Goal: Task Accomplishment & Management: Complete application form

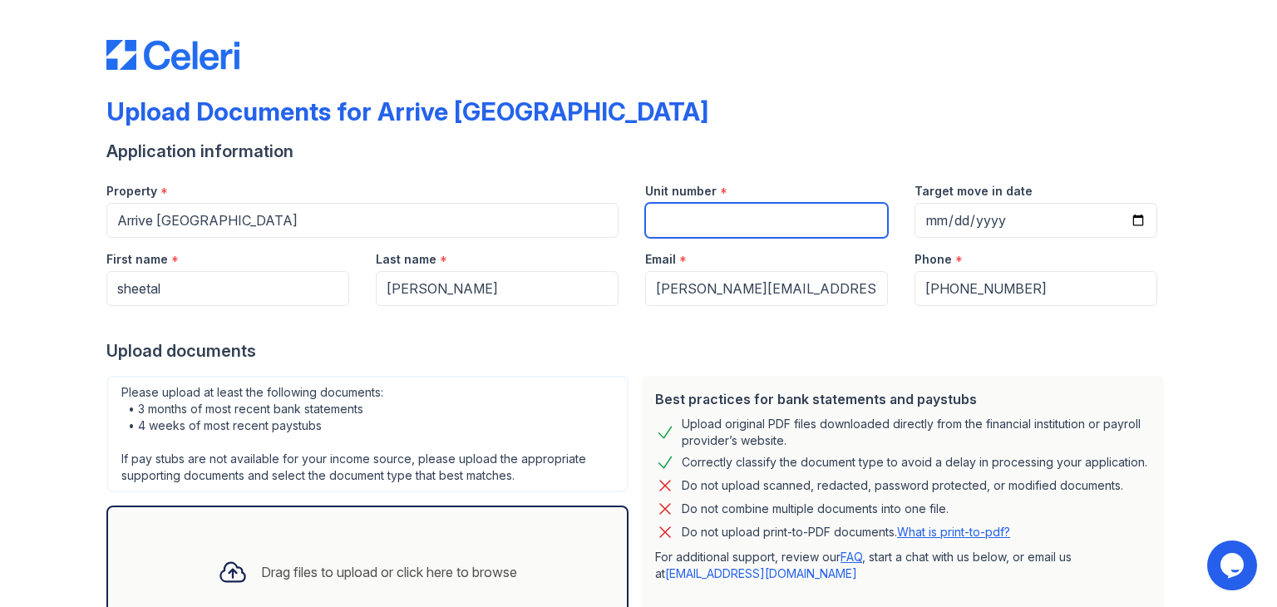
click at [685, 221] on input "Unit number" at bounding box center [766, 220] width 243 height 35
click at [711, 218] on input "Unit number" at bounding box center [766, 220] width 243 height 35
type input "293-202"
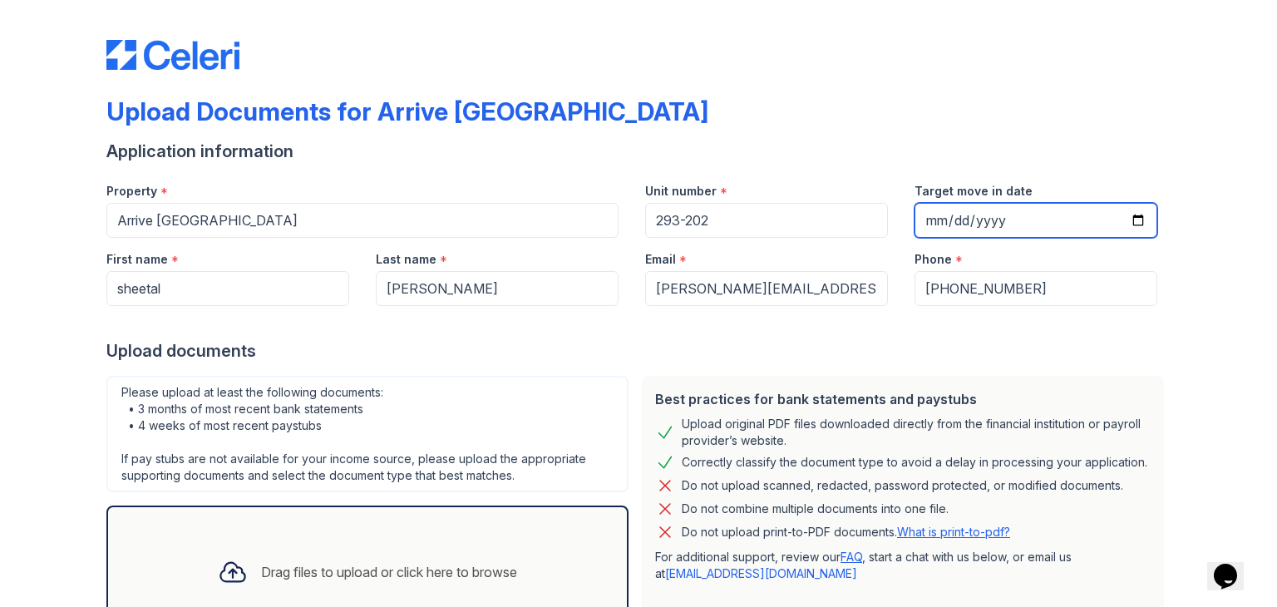
click at [935, 225] on input "Target move in date" at bounding box center [1035, 220] width 243 height 35
click at [1132, 221] on input "Target move in date" at bounding box center [1035, 220] width 243 height 35
type input "2025-10-19"
click at [1194, 299] on div "Upload Documents for Arrive Westborough Application information Property * Arri…" at bounding box center [638, 370] width 1223 height 741
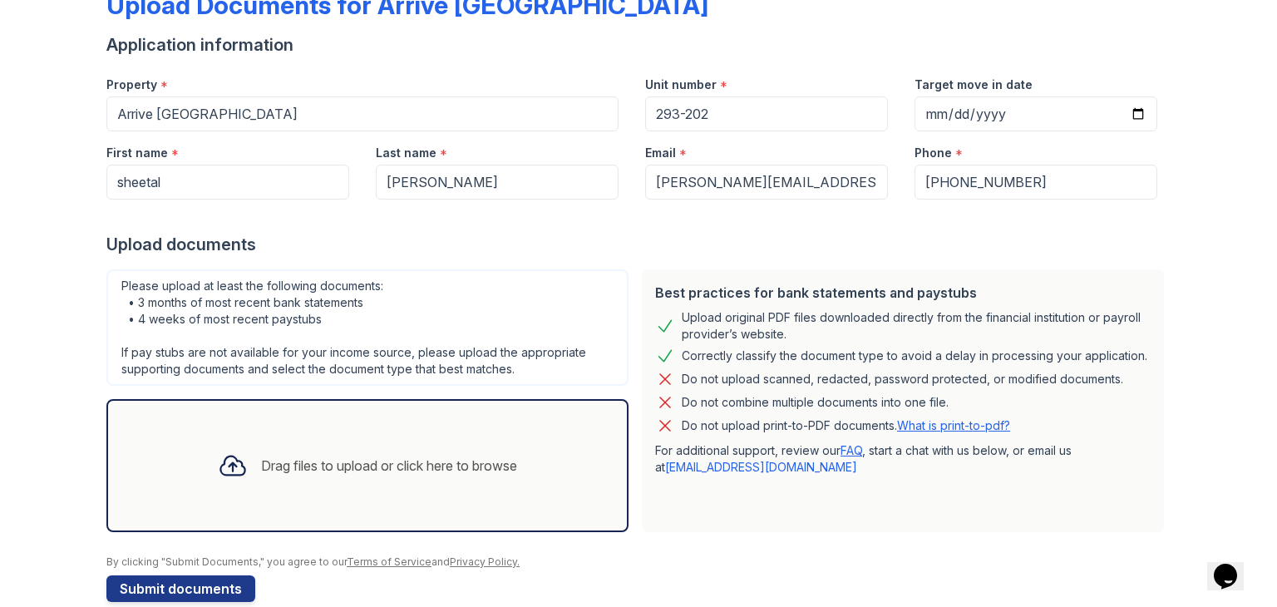
scroll to position [133, 0]
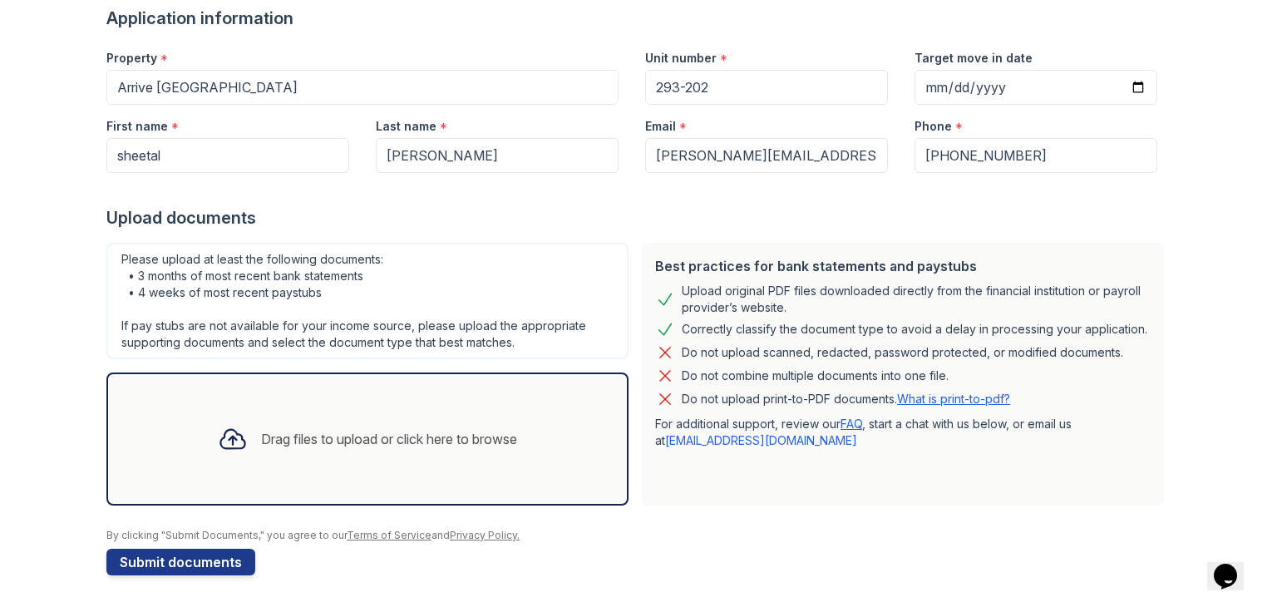
click at [296, 438] on div "Drag files to upload or click here to browse" at bounding box center [389, 439] width 256 height 20
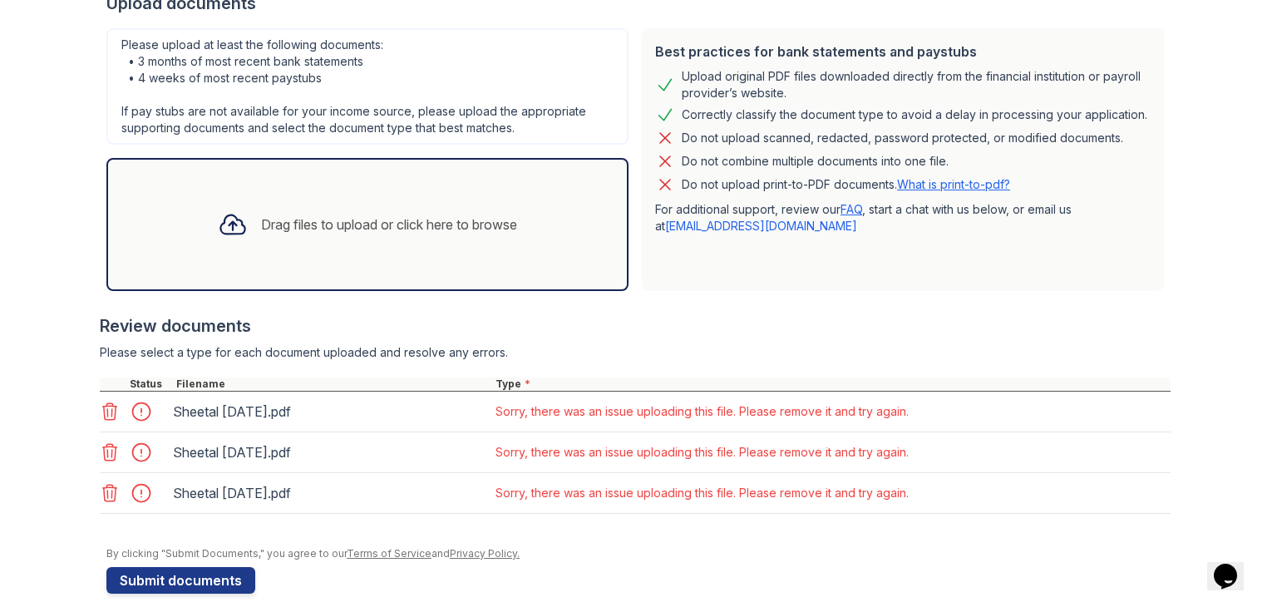
scroll to position [366, 0]
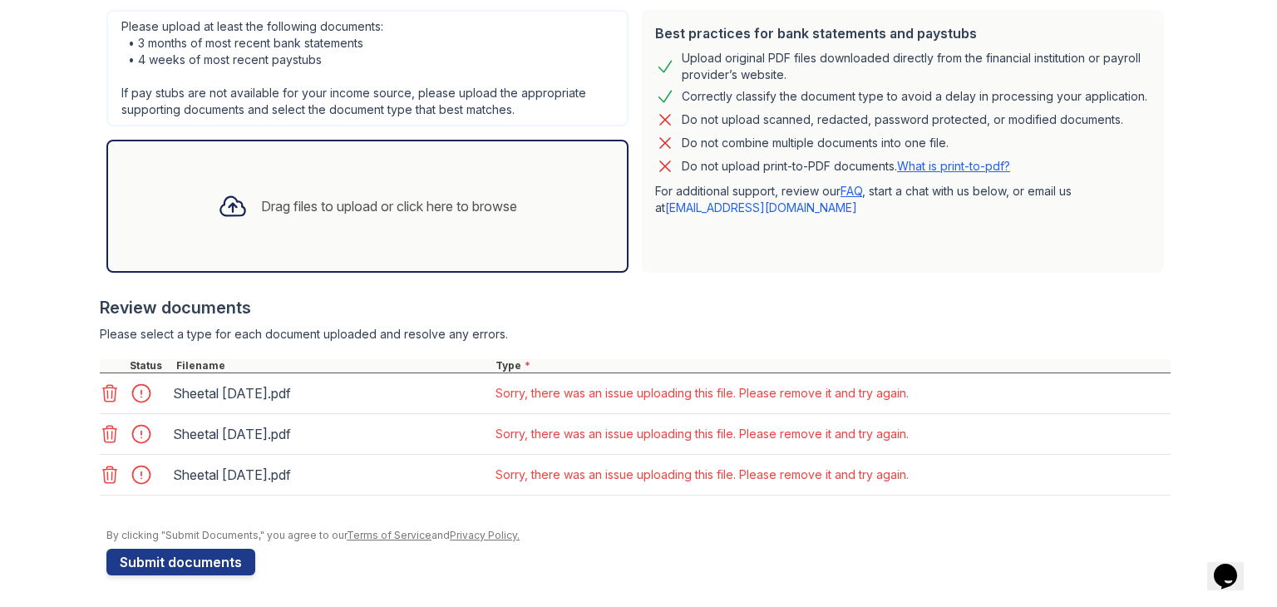
click at [105, 394] on icon at bounding box center [110, 393] width 14 height 17
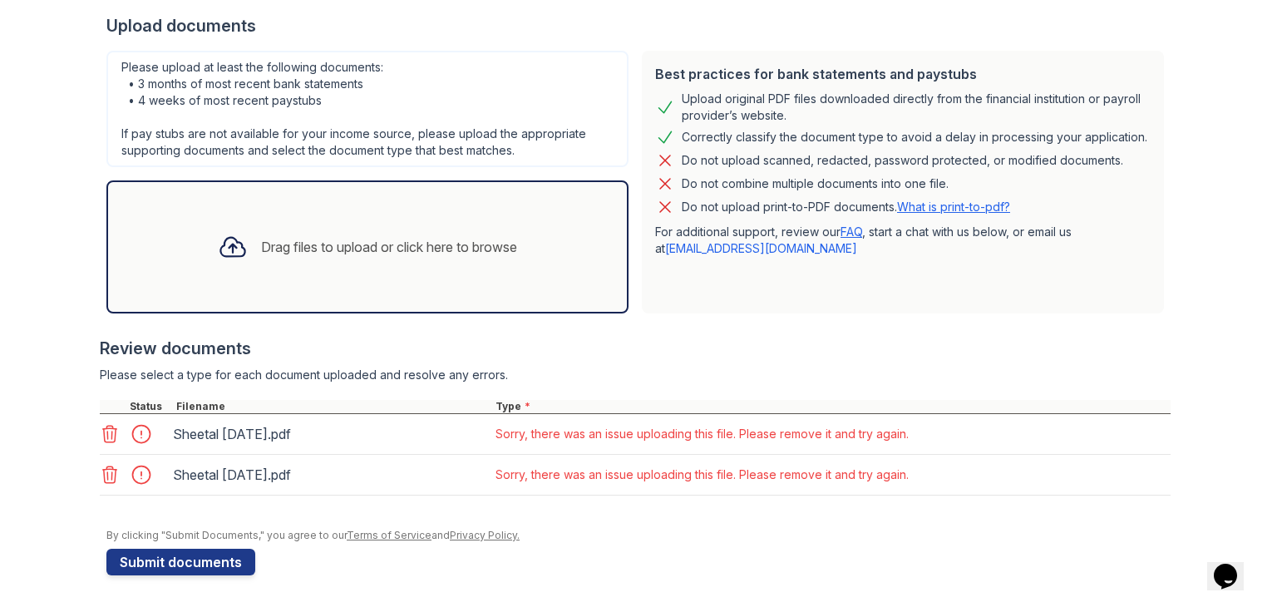
click at [106, 426] on icon at bounding box center [110, 434] width 14 height 17
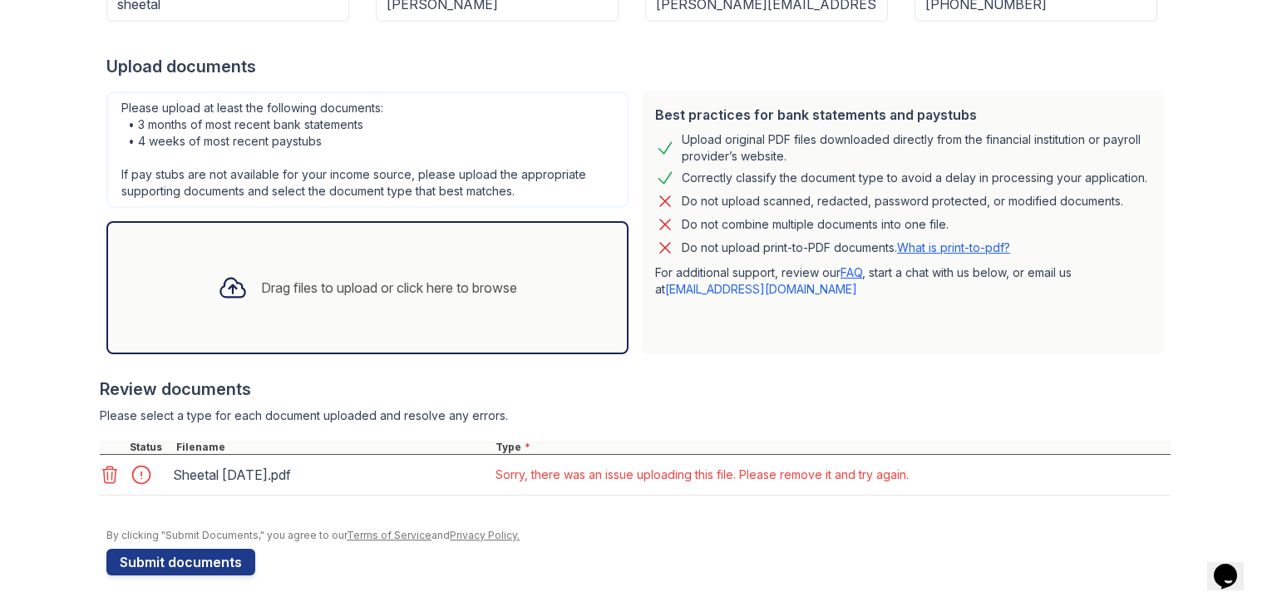
click at [106, 470] on icon at bounding box center [110, 475] width 20 height 20
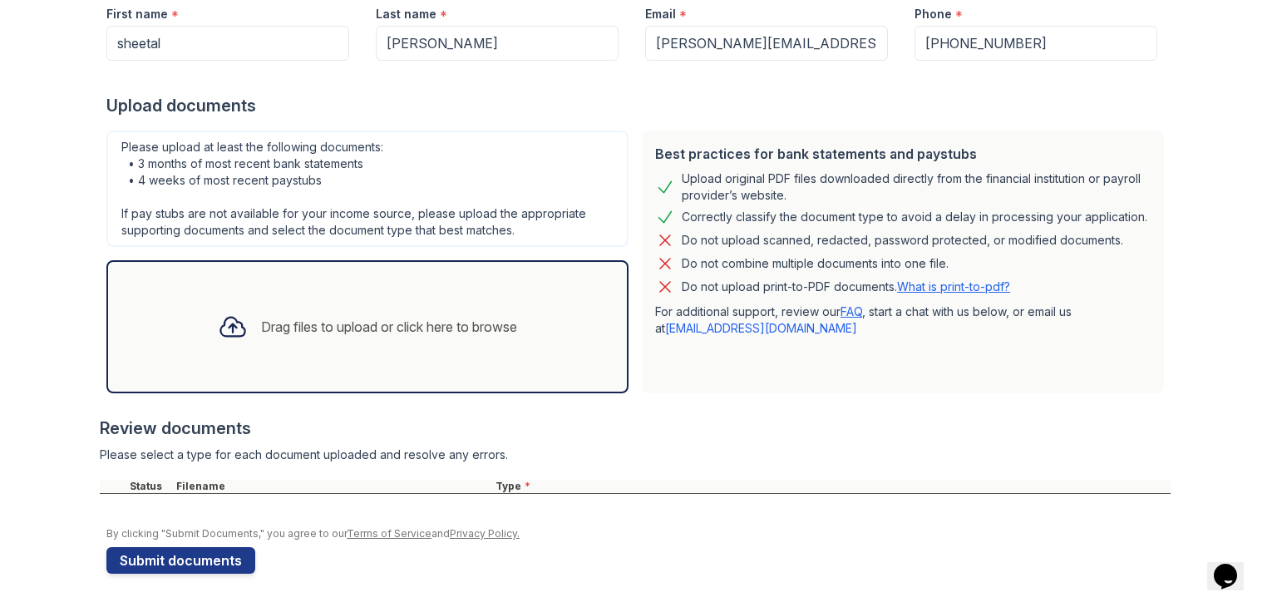
scroll to position [244, 0]
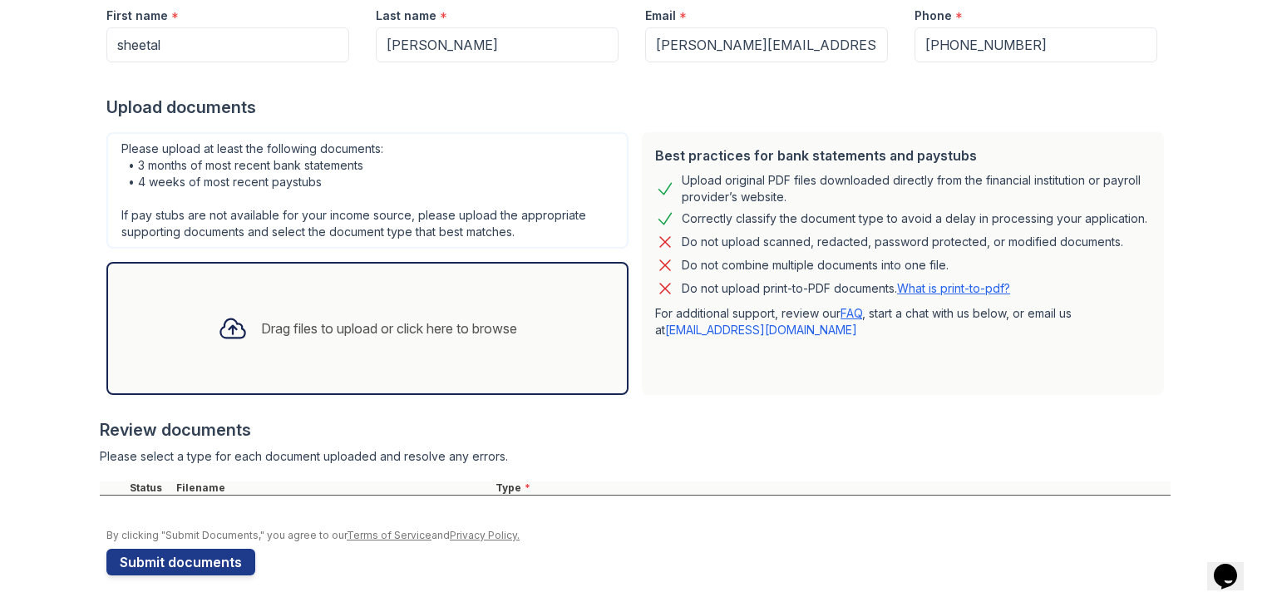
click at [441, 332] on div "Drag files to upload or click here to browse" at bounding box center [389, 328] width 256 height 20
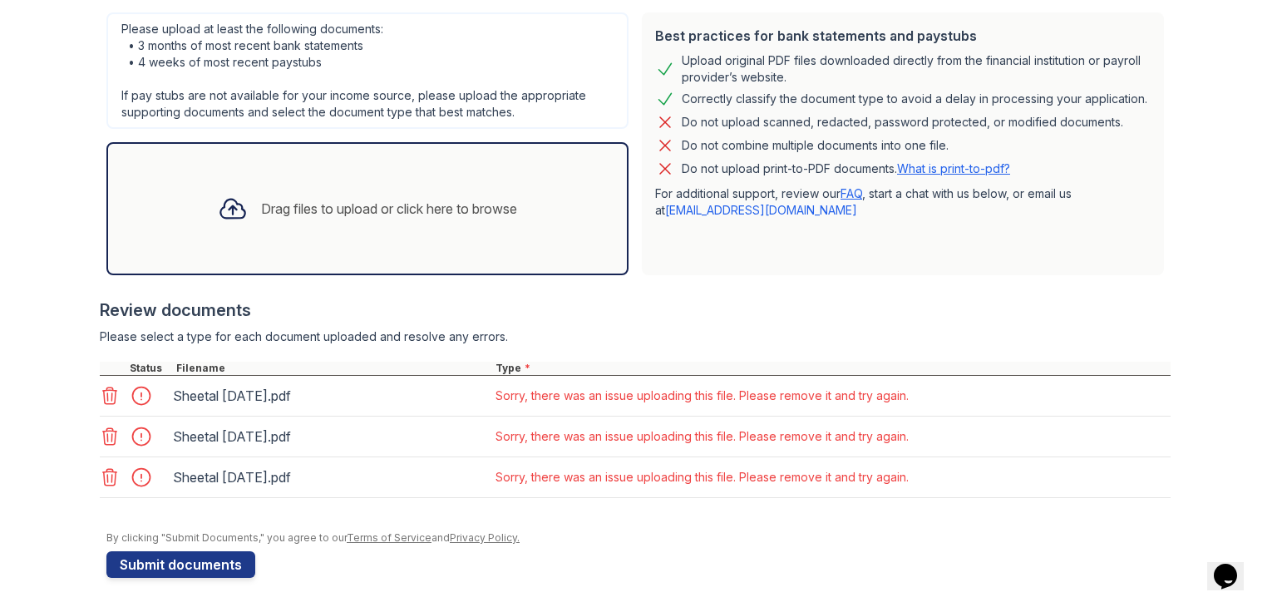
scroll to position [366, 0]
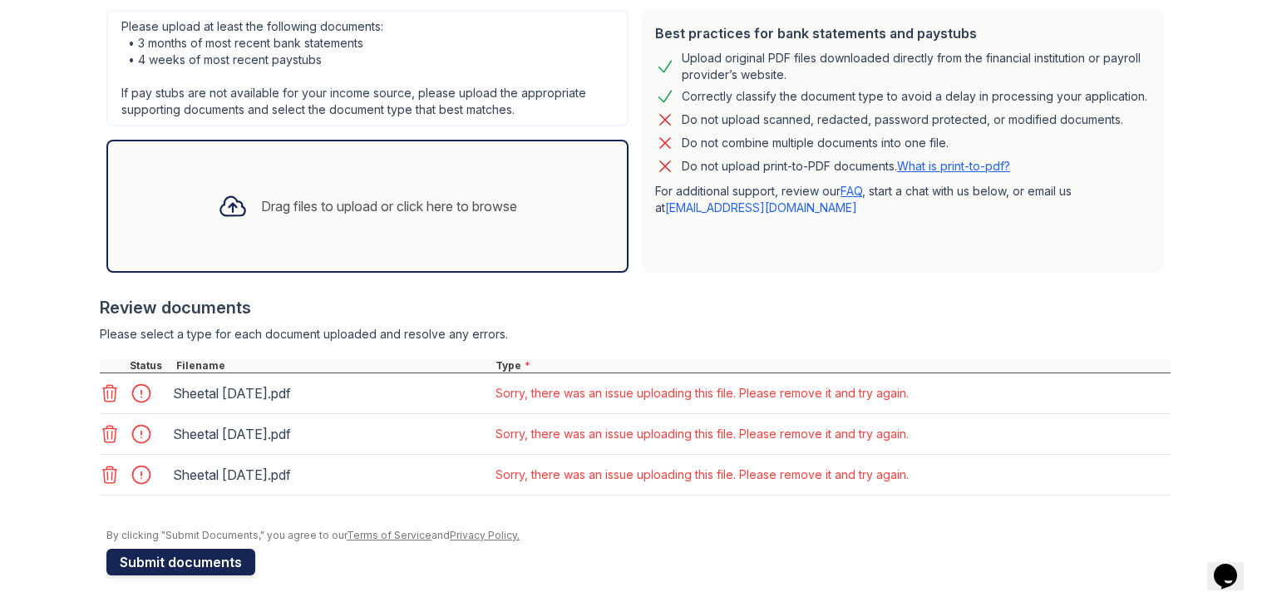
click at [161, 561] on button "Submit documents" at bounding box center [180, 562] width 149 height 27
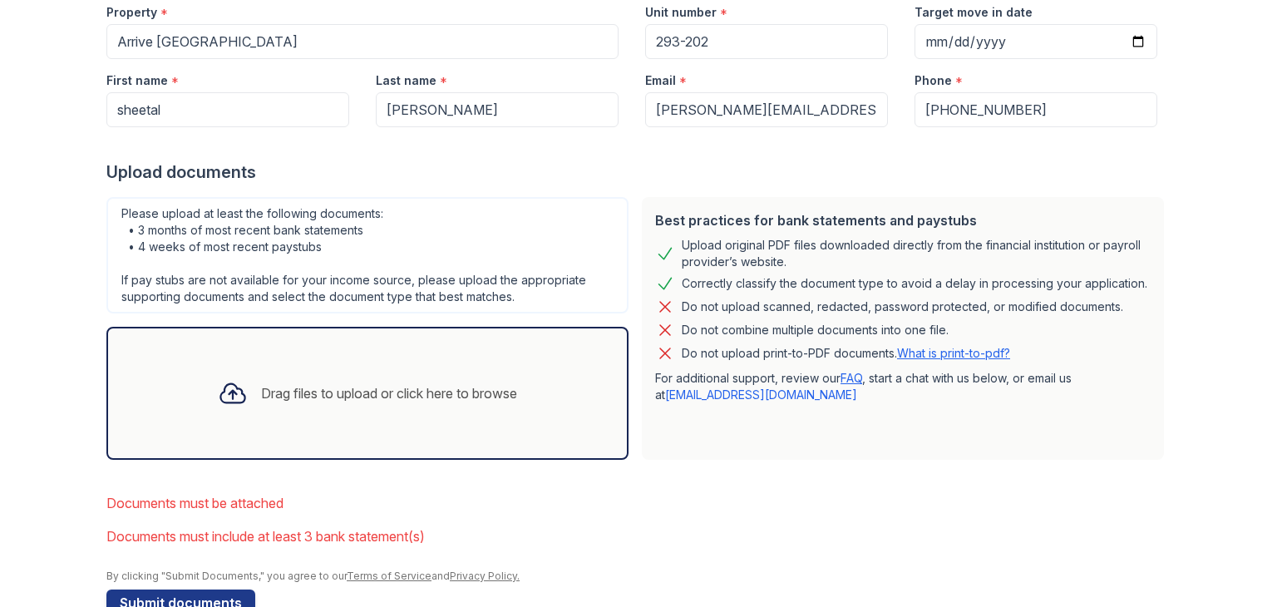
scroll to position [266, 0]
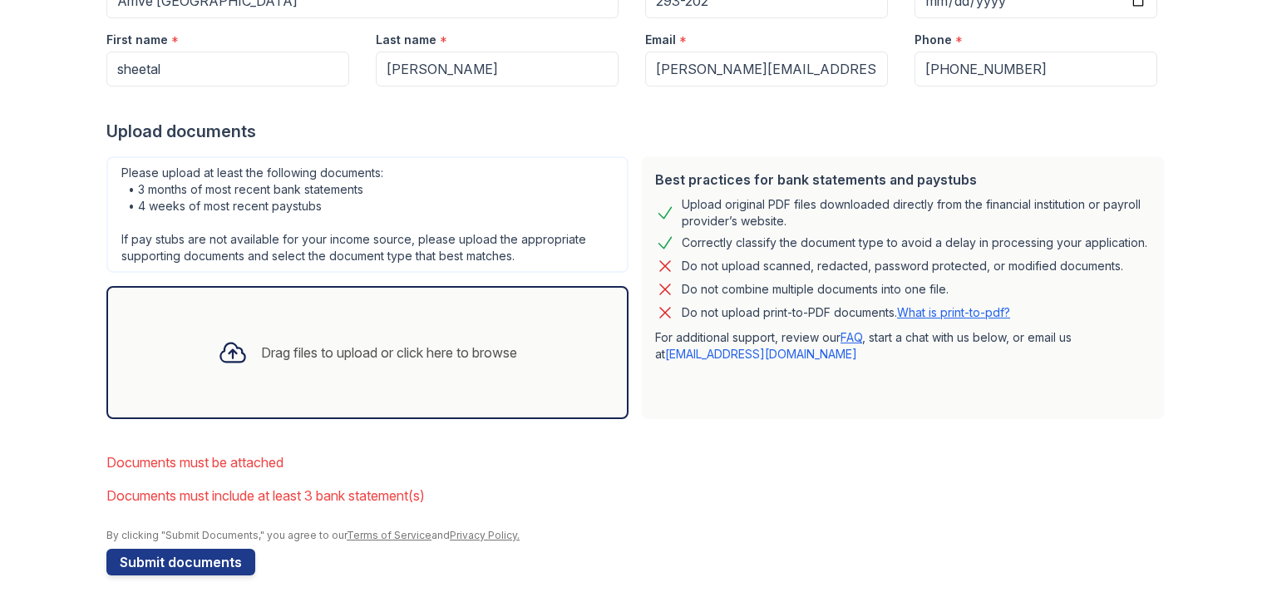
click at [347, 347] on div "Drag files to upload or click here to browse" at bounding box center [389, 352] width 256 height 20
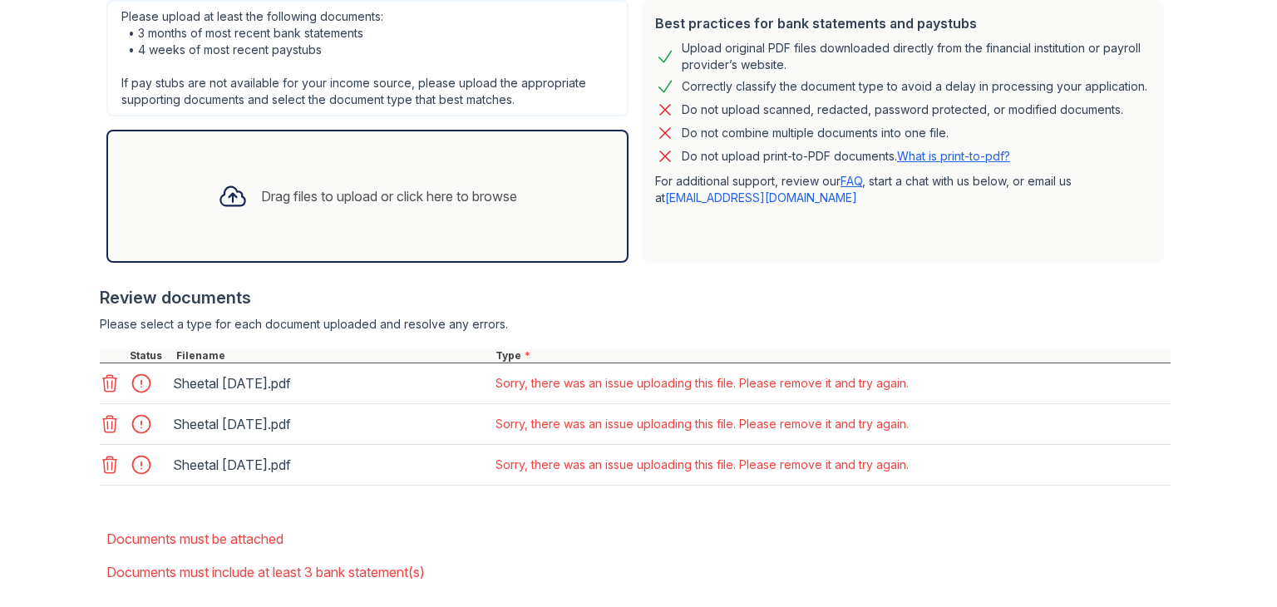
scroll to position [499, 0]
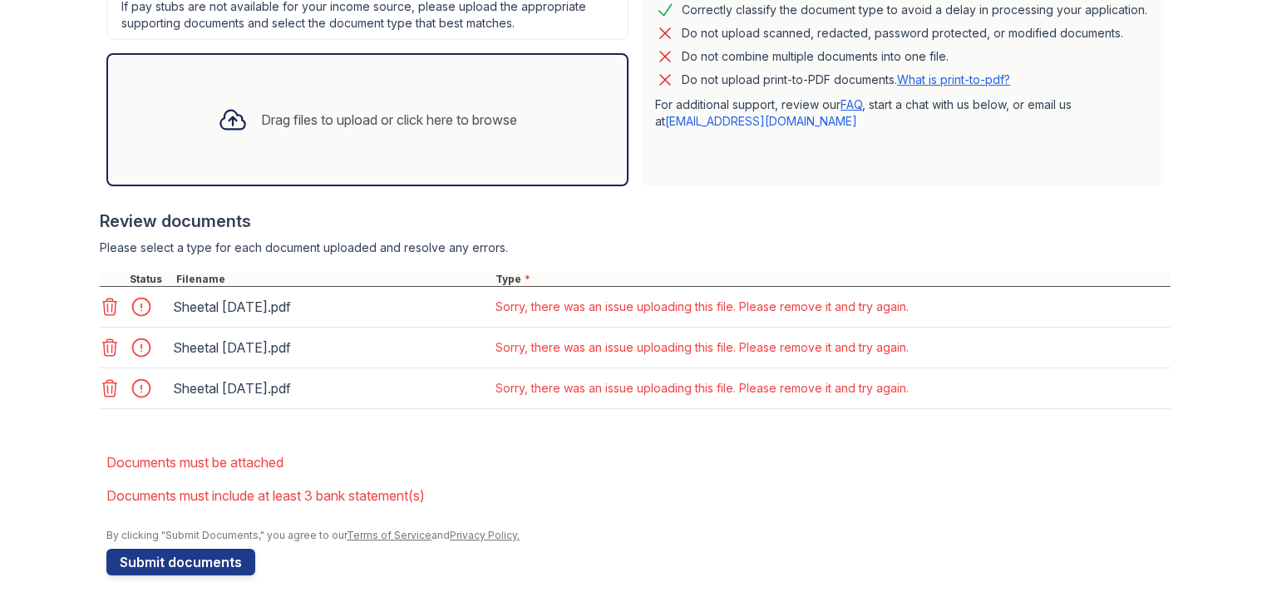
click at [106, 346] on icon at bounding box center [110, 347] width 20 height 20
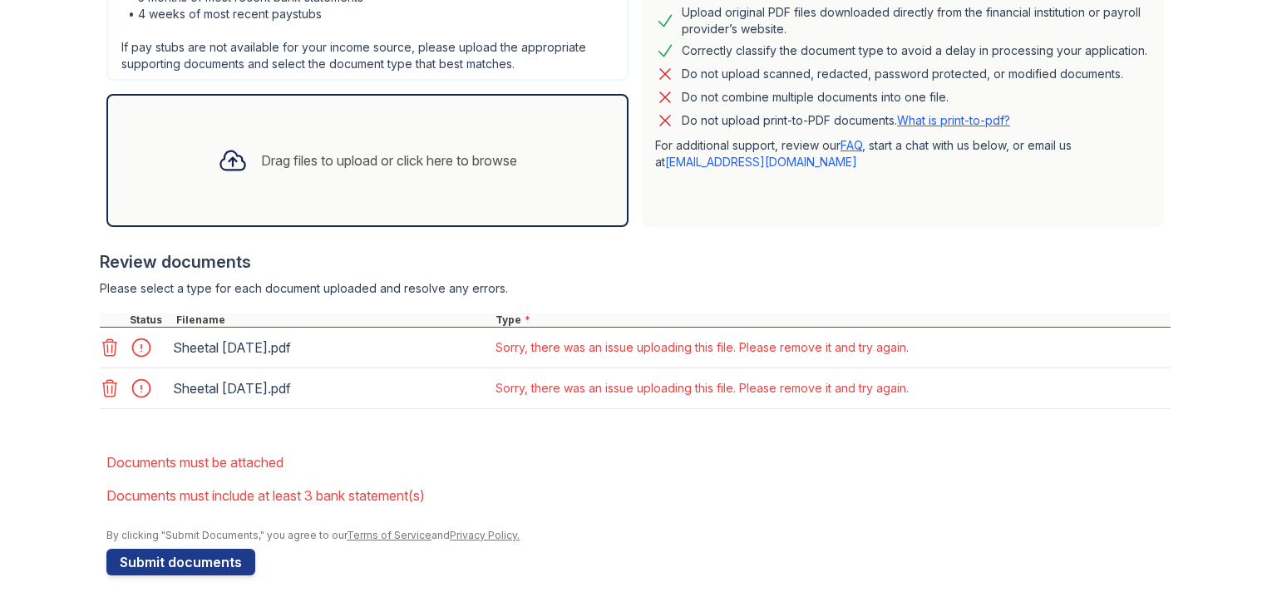
click at [106, 346] on icon at bounding box center [110, 347] width 20 height 20
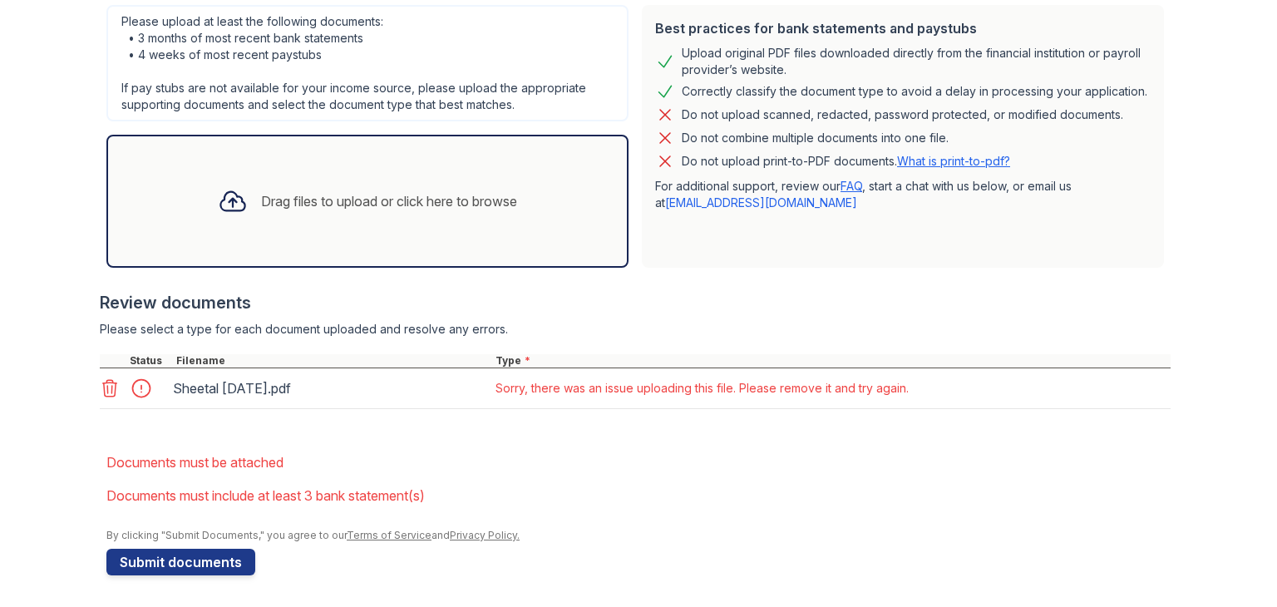
click at [103, 383] on icon at bounding box center [110, 388] width 20 height 20
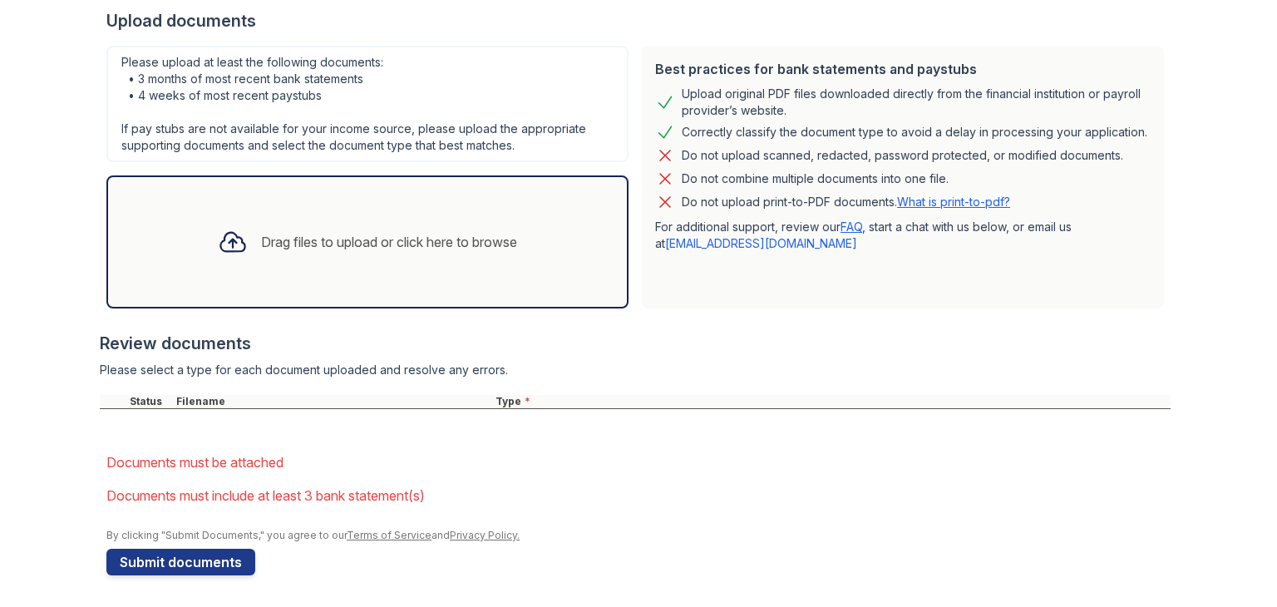
scroll to position [417, 0]
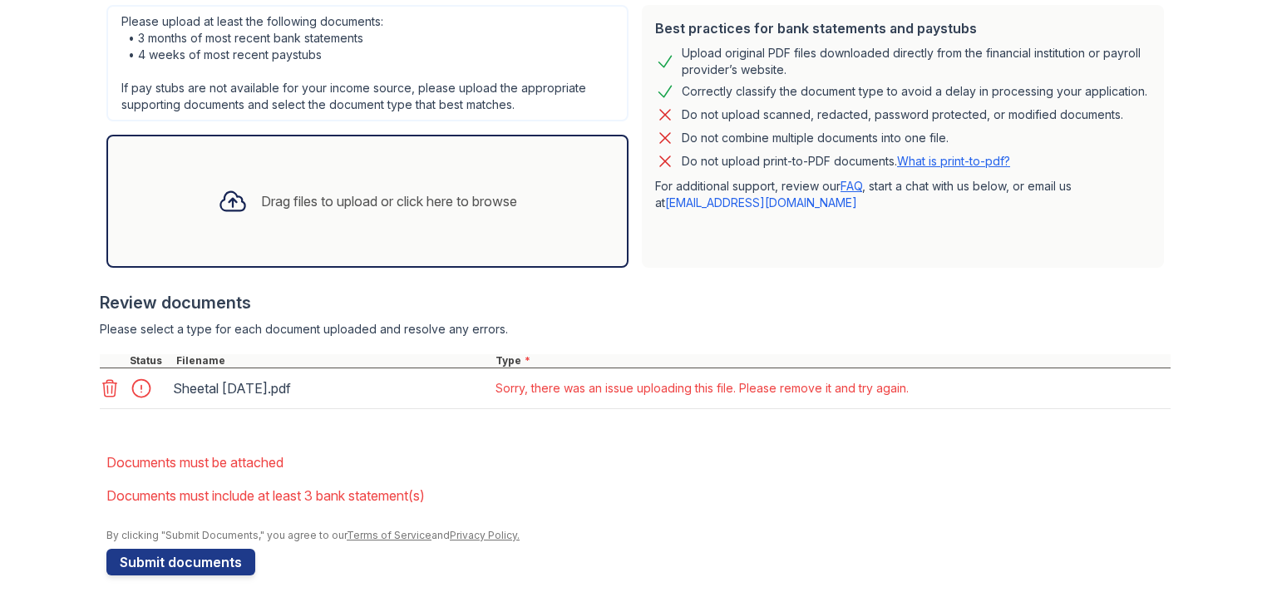
click at [136, 386] on div at bounding box center [146, 388] width 47 height 23
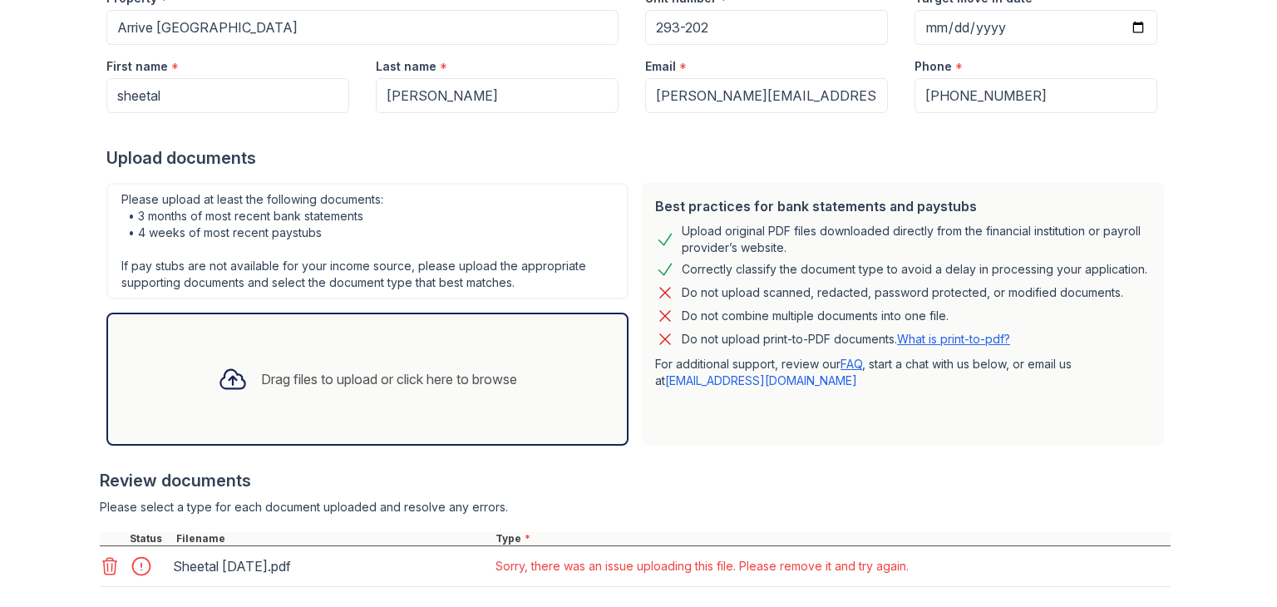
scroll to position [251, 0]
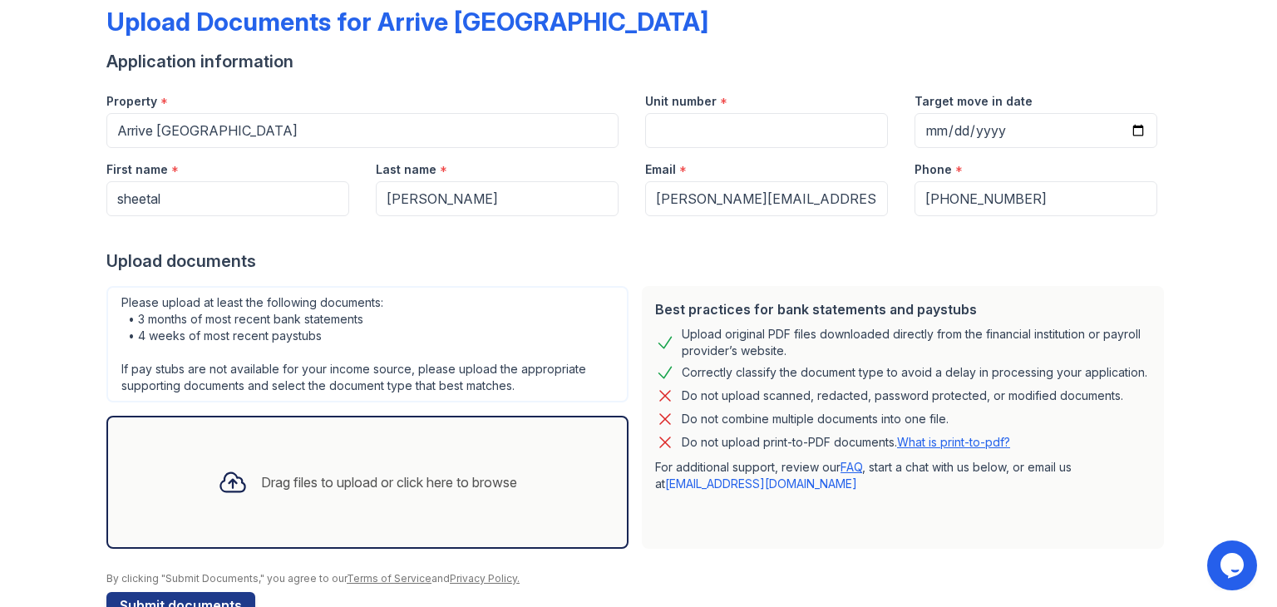
scroll to position [133, 0]
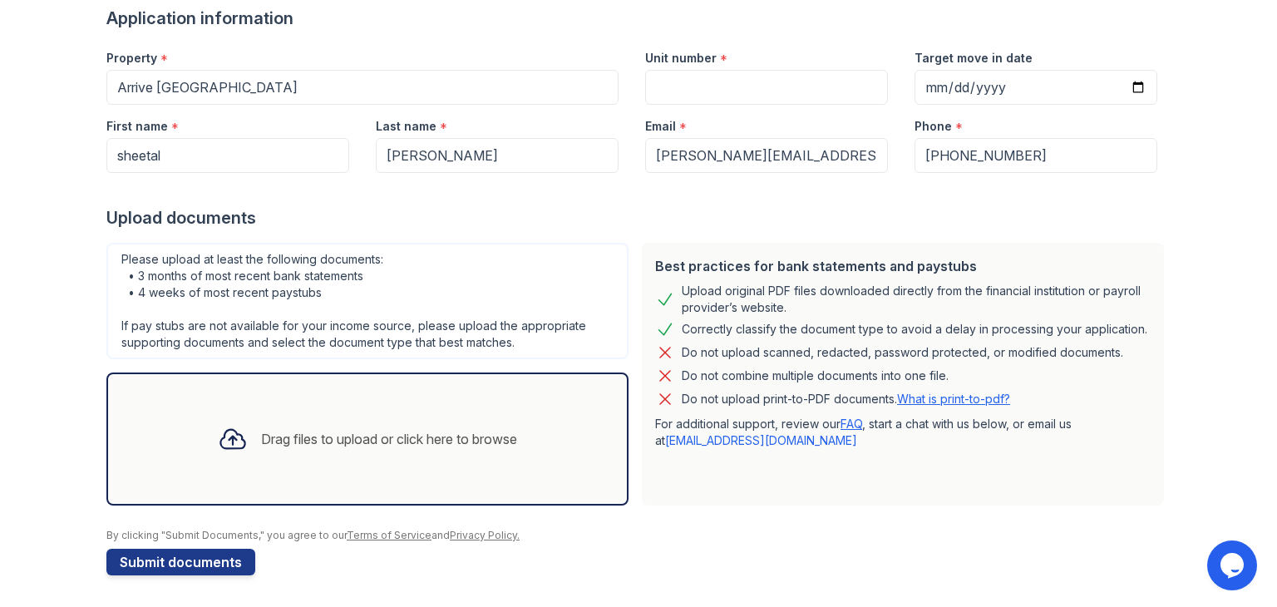
click at [219, 443] on icon at bounding box center [233, 439] width 30 height 30
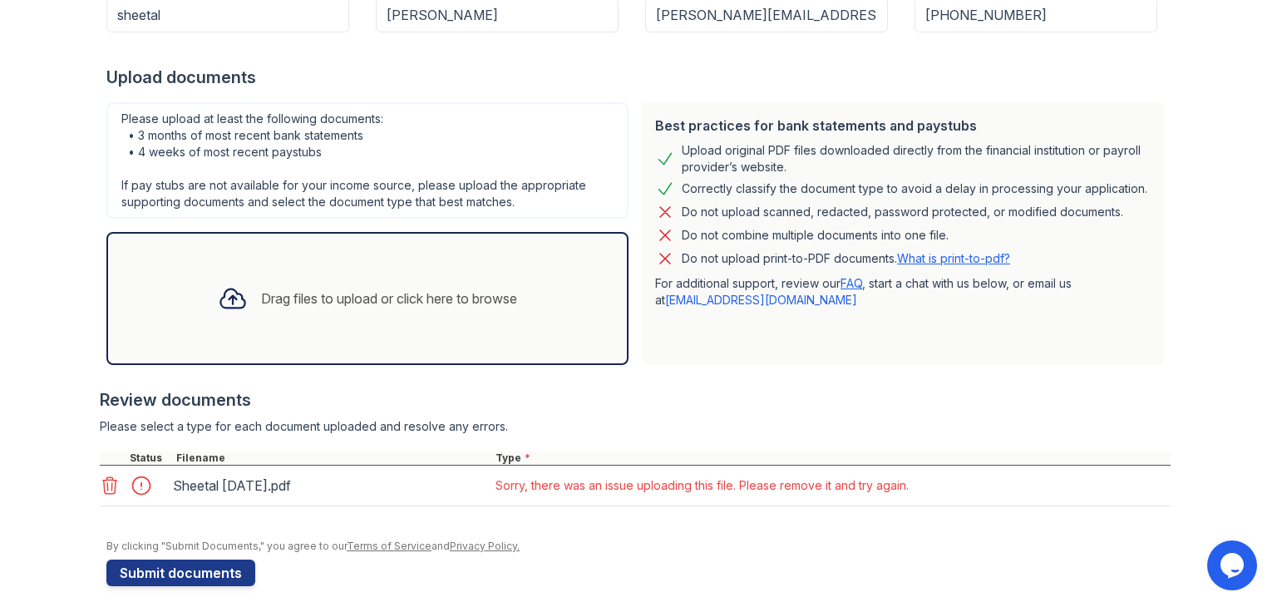
scroll to position [284, 0]
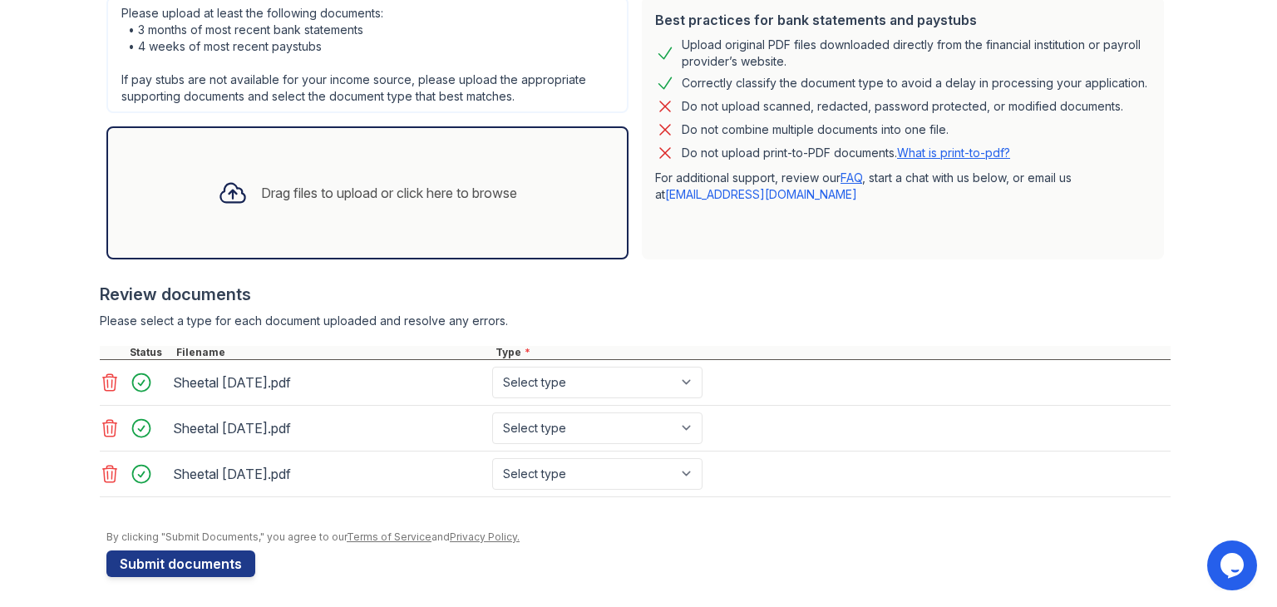
scroll to position [379, 0]
click at [566, 383] on select "Select type Paystub Bank Statement Offer Letter Tax Documents Benefit Award Let…" at bounding box center [597, 383] width 210 height 32
select select "bank_statement"
click at [492, 367] on select "Select type Paystub Bank Statement Offer Letter Tax Documents Benefit Award Let…" at bounding box center [597, 383] width 210 height 32
click at [548, 426] on select "Select type Paystub Bank Statement Offer Letter Tax Documents Benefit Award Let…" at bounding box center [597, 428] width 210 height 32
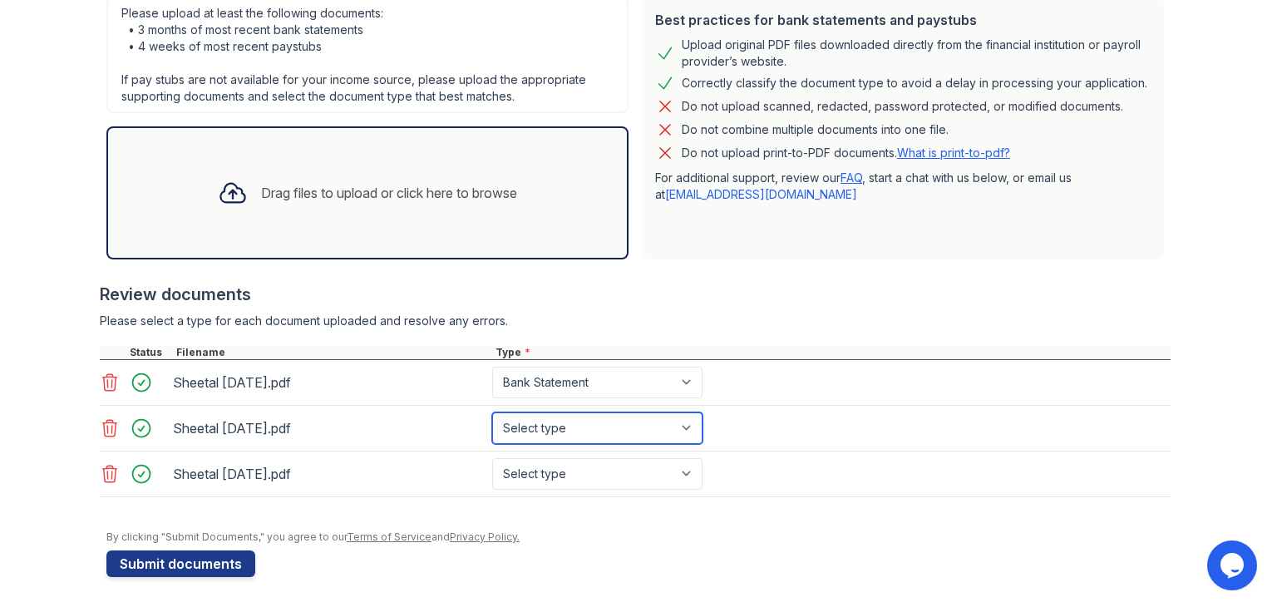
select select "bank_statement"
click at [492, 412] on select "Select type Paystub Bank Statement Offer Letter Tax Documents Benefit Award Let…" at bounding box center [597, 428] width 210 height 32
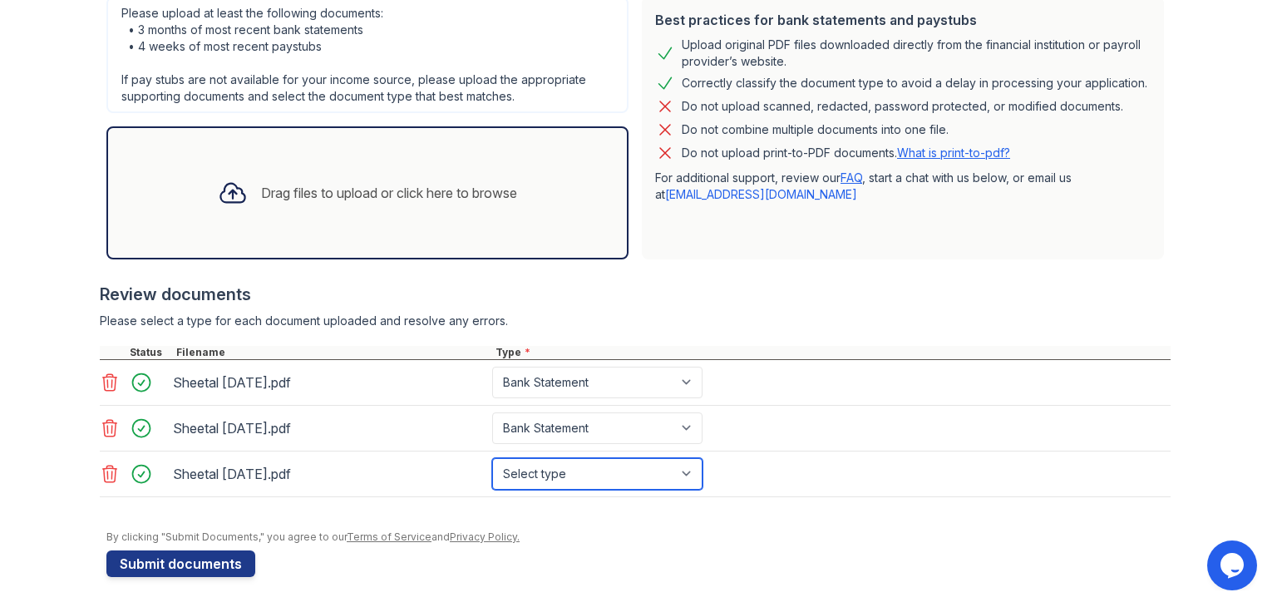
click at [566, 458] on select "Select type Paystub Bank Statement Offer Letter Tax Documents Benefit Award Let…" at bounding box center [597, 474] width 210 height 32
select select "bank_statement"
click at [492, 458] on select "Select type Paystub Bank Statement Offer Letter Tax Documents Benefit Award Let…" at bounding box center [597, 474] width 210 height 32
click at [622, 467] on select "Select type Paystub Bank Statement Offer Letter Tax Documents Benefit Award Let…" at bounding box center [597, 474] width 210 height 32
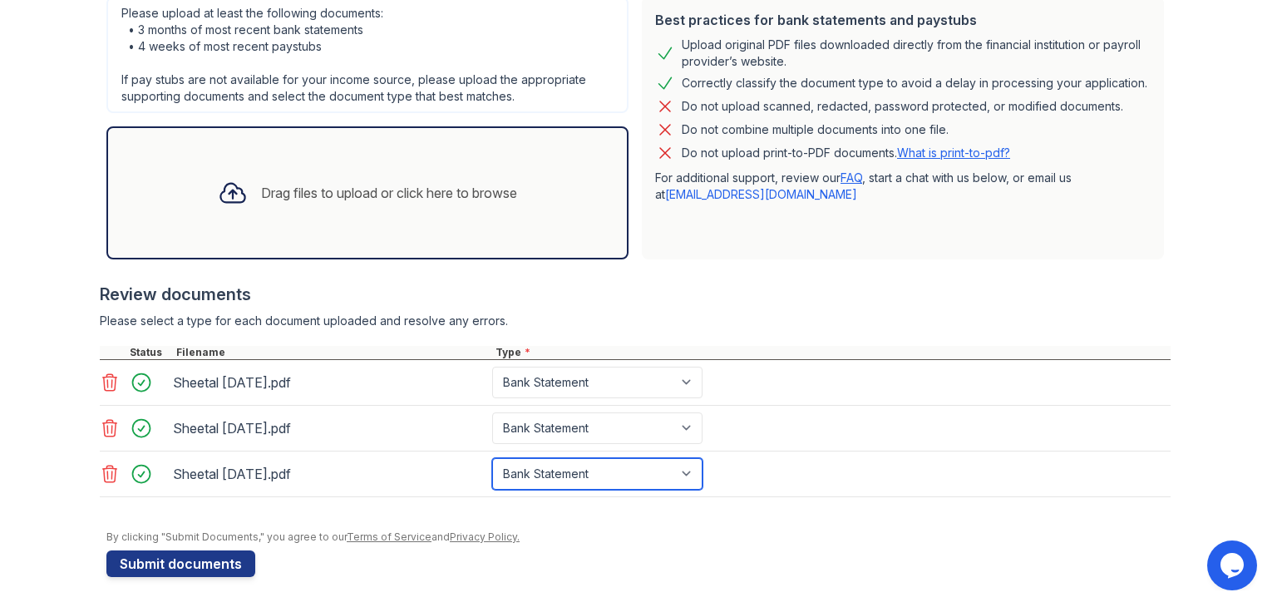
click at [622, 467] on select "Select type Paystub Bank Statement Offer Letter Tax Documents Benefit Award Let…" at bounding box center [597, 474] width 210 height 32
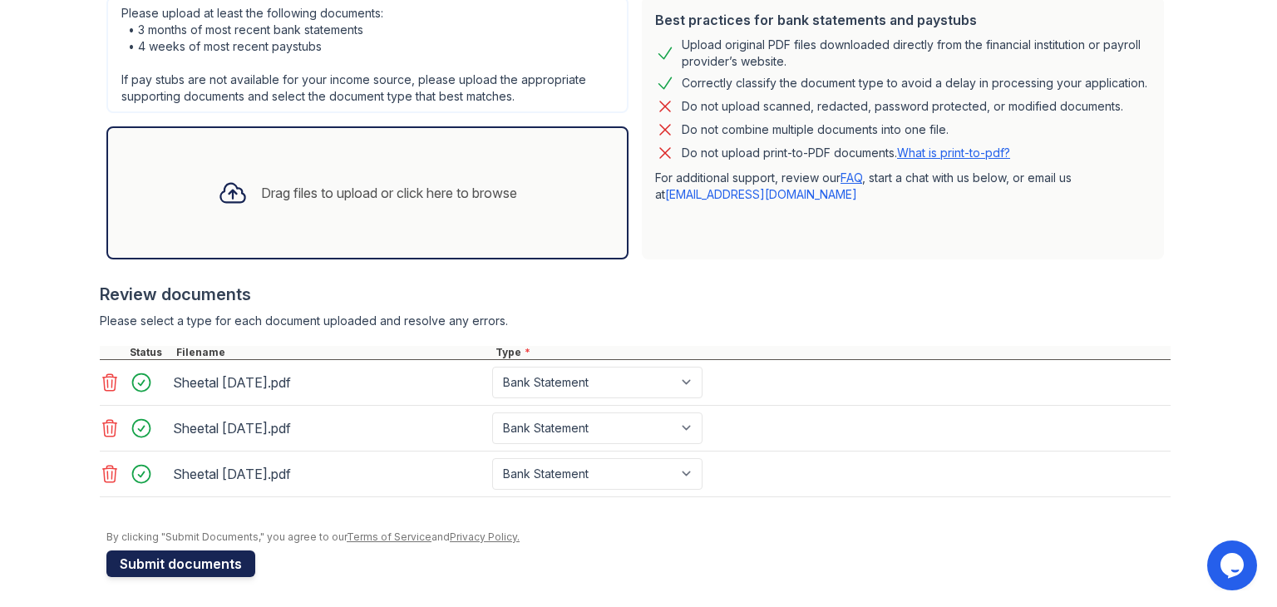
click at [209, 559] on button "Submit documents" at bounding box center [180, 563] width 149 height 27
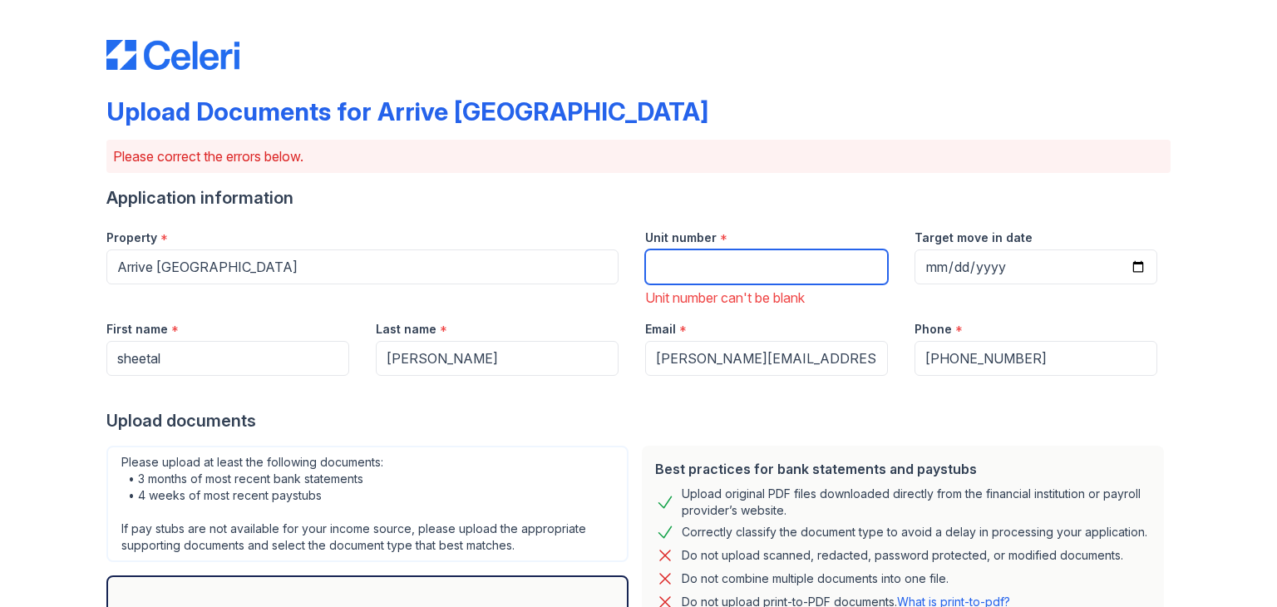
click at [716, 263] on input "Unit number" at bounding box center [766, 266] width 243 height 35
type input "202"
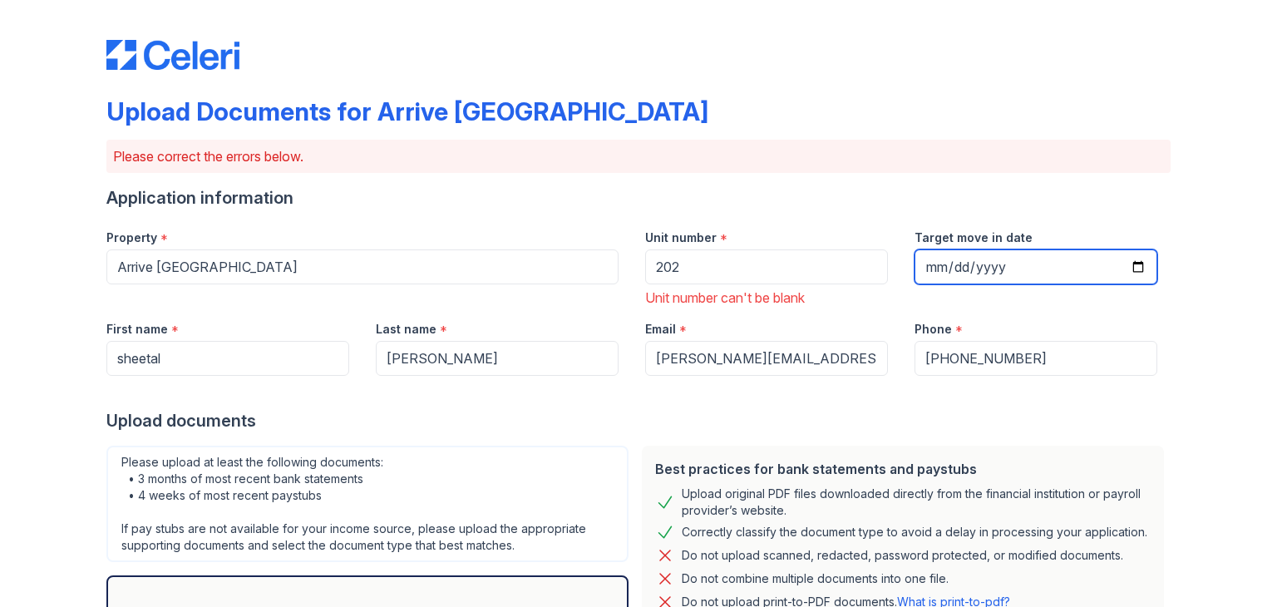
click at [918, 263] on input "Target move in date" at bounding box center [1035, 266] width 243 height 35
click at [926, 264] on input "92025-01-01" at bounding box center [1035, 266] width 243 height 35
type input "2025-10-19"
click at [1137, 332] on div "Phone *" at bounding box center [1035, 324] width 243 height 33
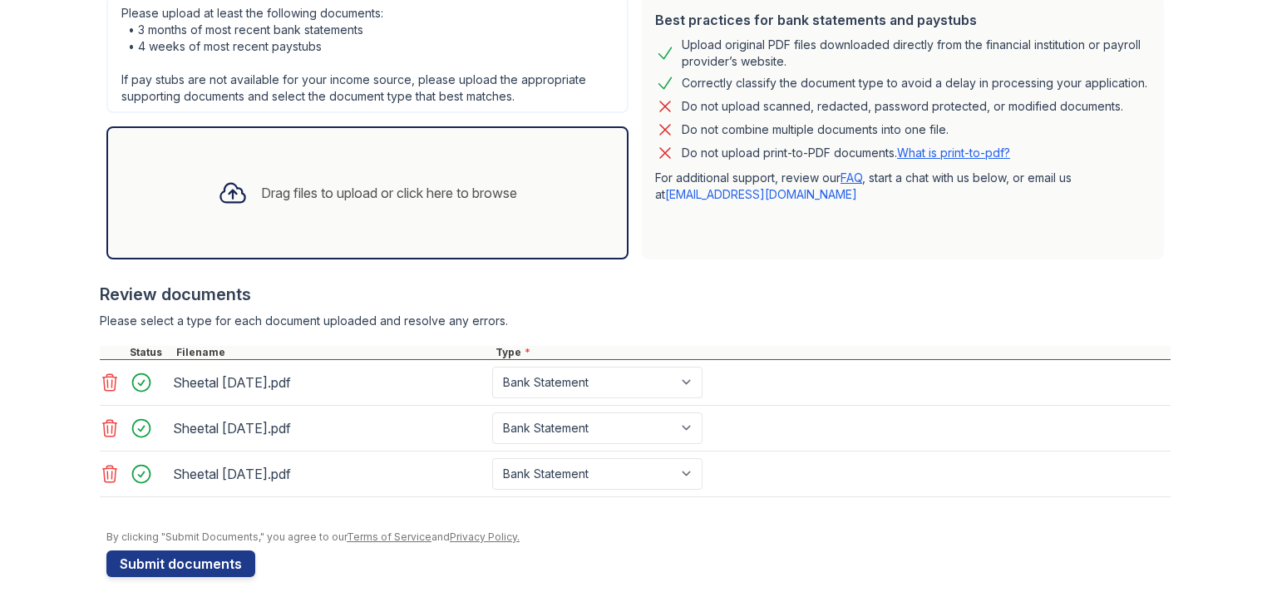
scroll to position [449, 0]
click at [205, 559] on button "Submit documents" at bounding box center [180, 563] width 149 height 27
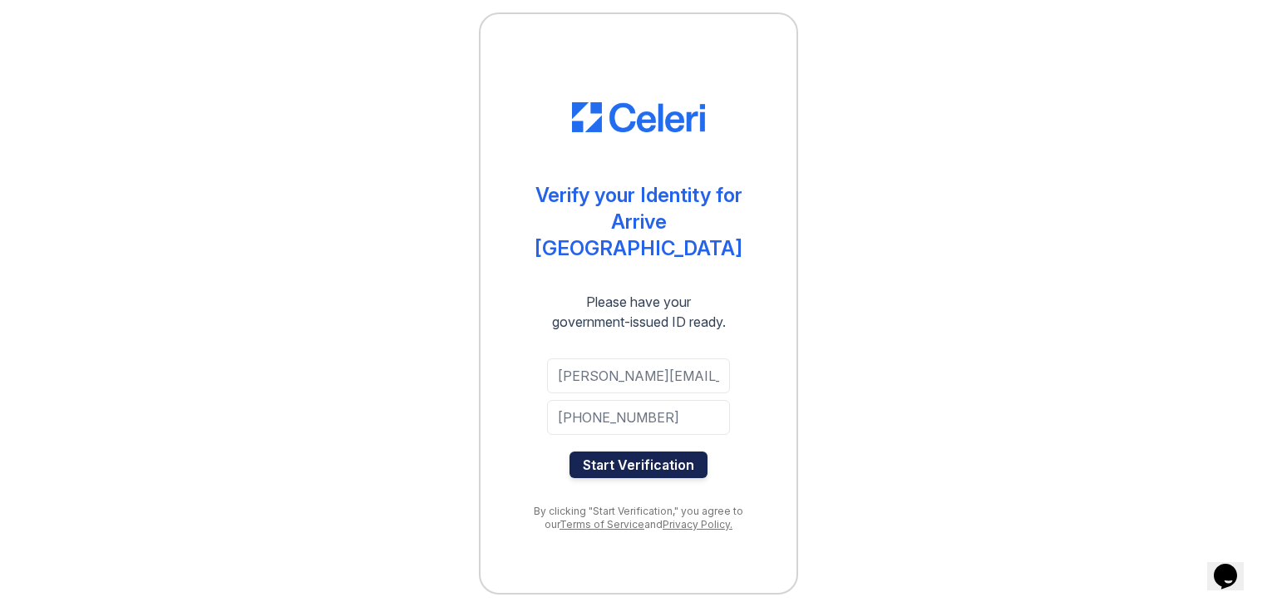
click at [675, 451] on button "Start Verification" at bounding box center [638, 464] width 138 height 27
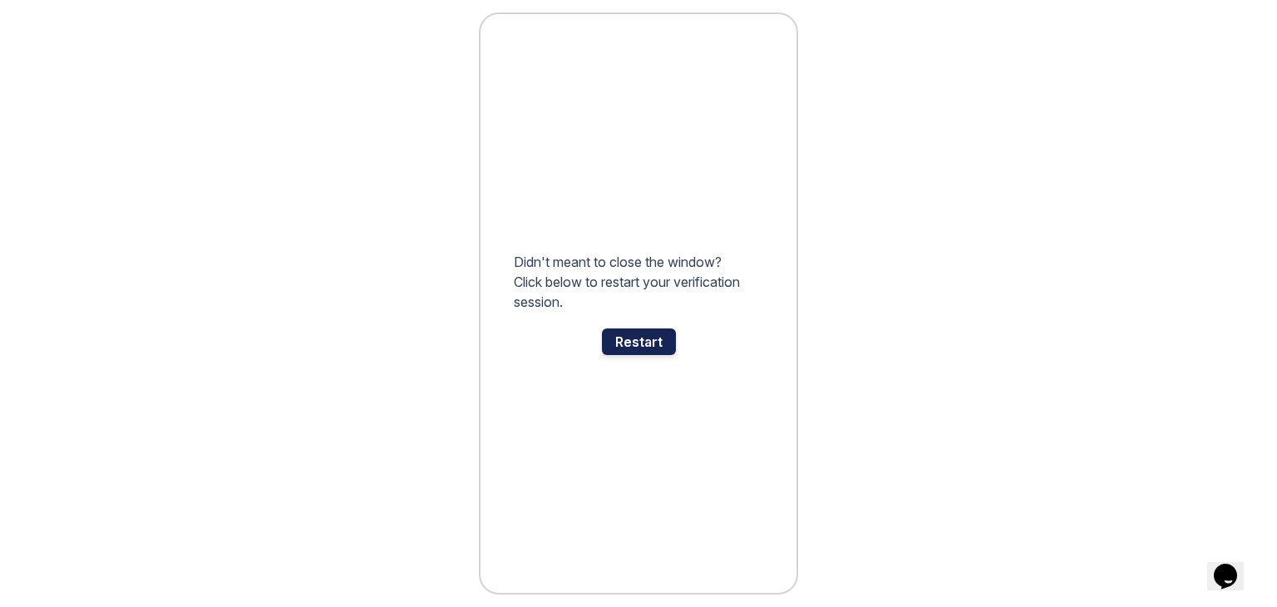
click at [624, 340] on div "Restart" at bounding box center [639, 341] width 74 height 27
